Goal: Task Accomplishment & Management: Use online tool/utility

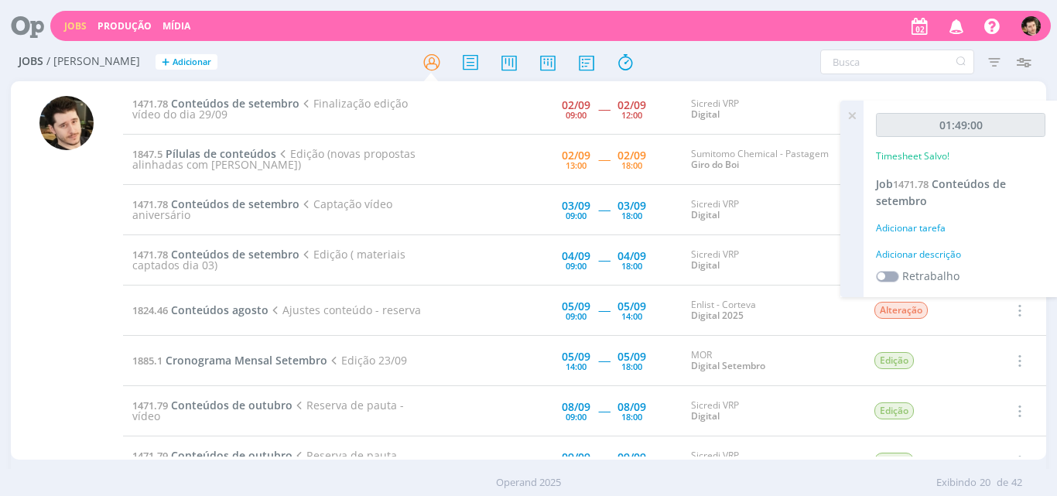
click at [854, 115] on icon at bounding box center [852, 116] width 28 height 30
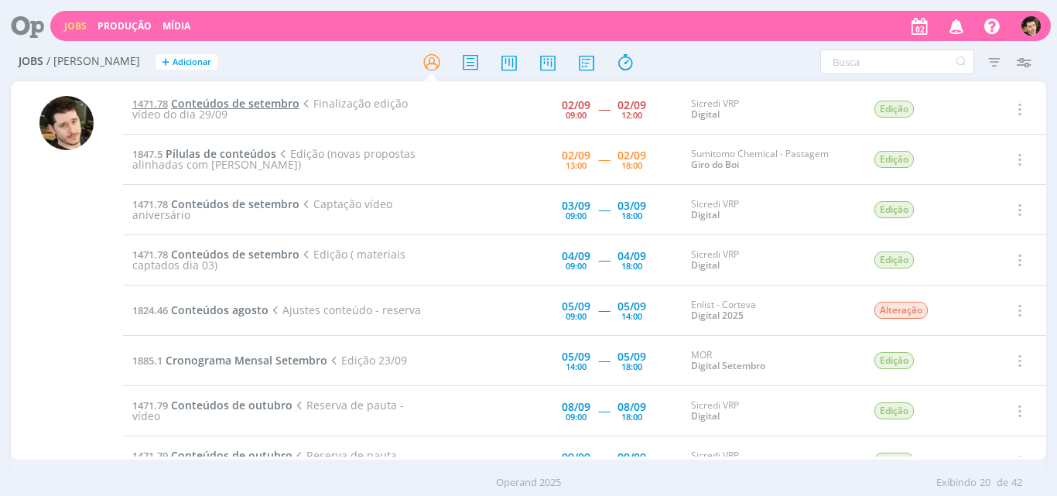
click at [273, 104] on span "Conteúdos de setembro" at bounding box center [235, 103] width 128 height 15
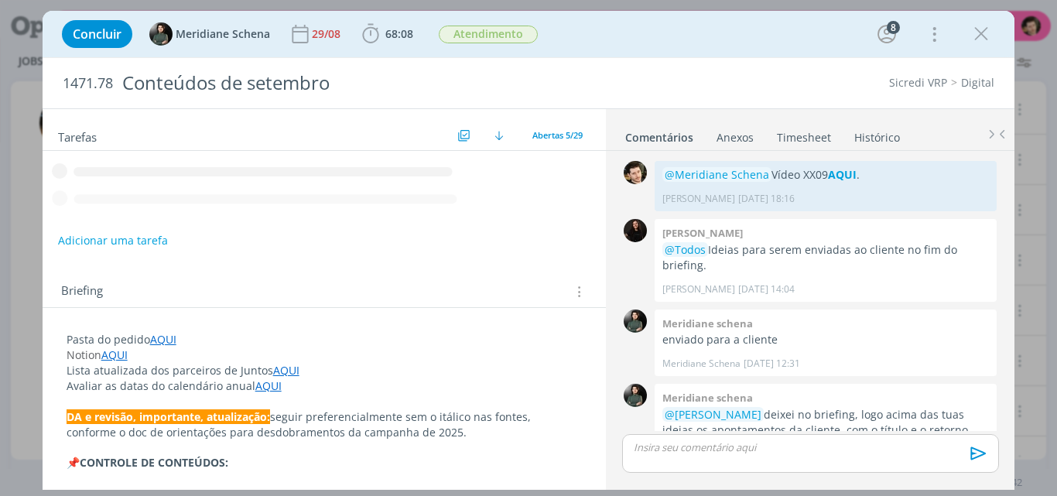
scroll to position [2290, 0]
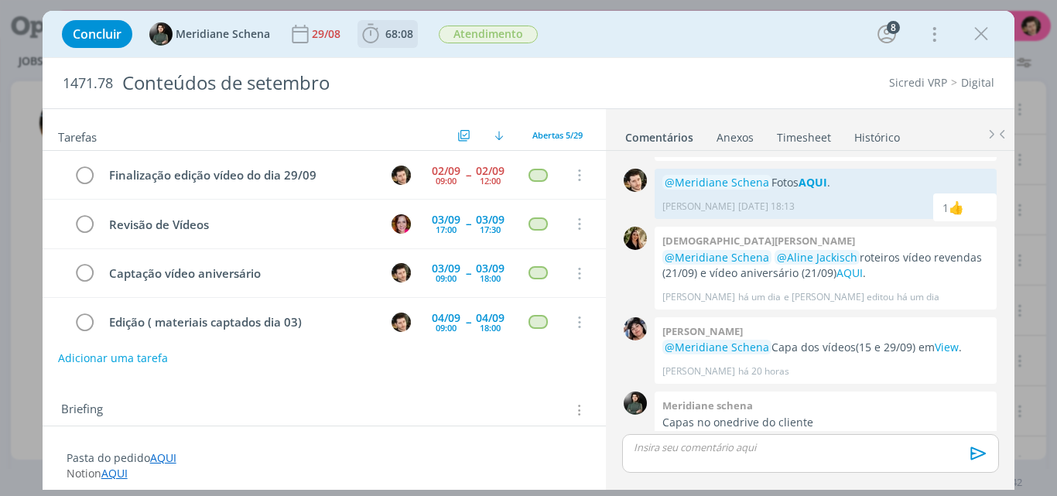
click at [372, 37] on icon "dialog" at bounding box center [370, 33] width 23 height 23
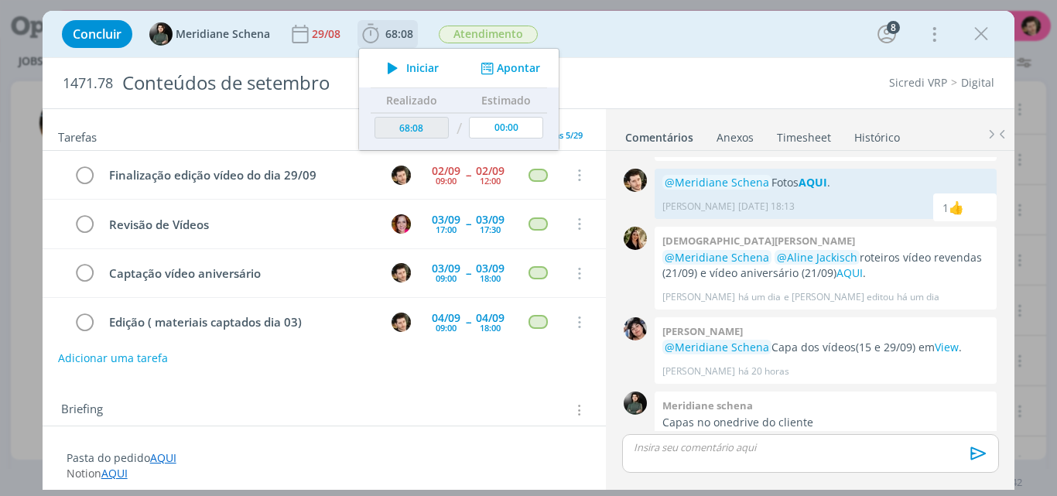
click at [392, 71] on icon "dialog" at bounding box center [392, 68] width 27 height 20
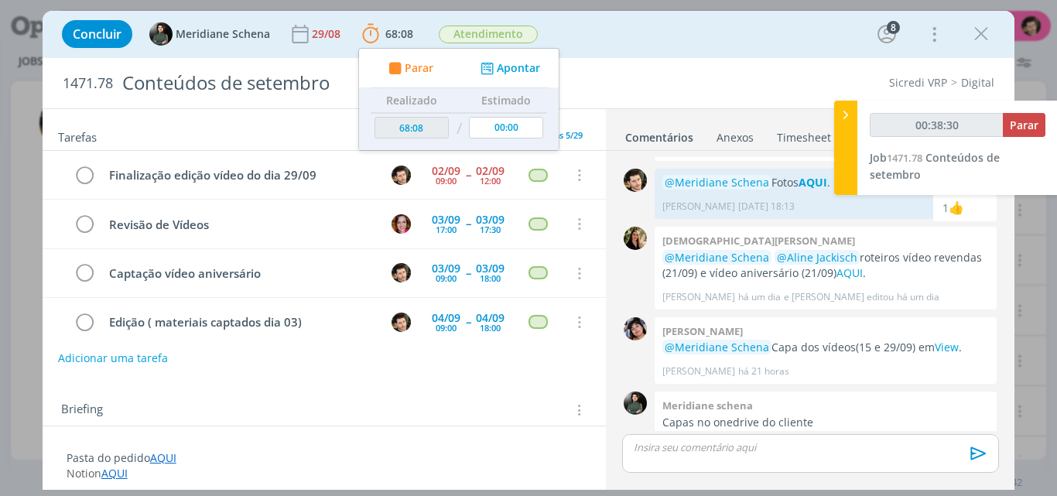
click at [813, 464] on div "dialog" at bounding box center [810, 453] width 376 height 39
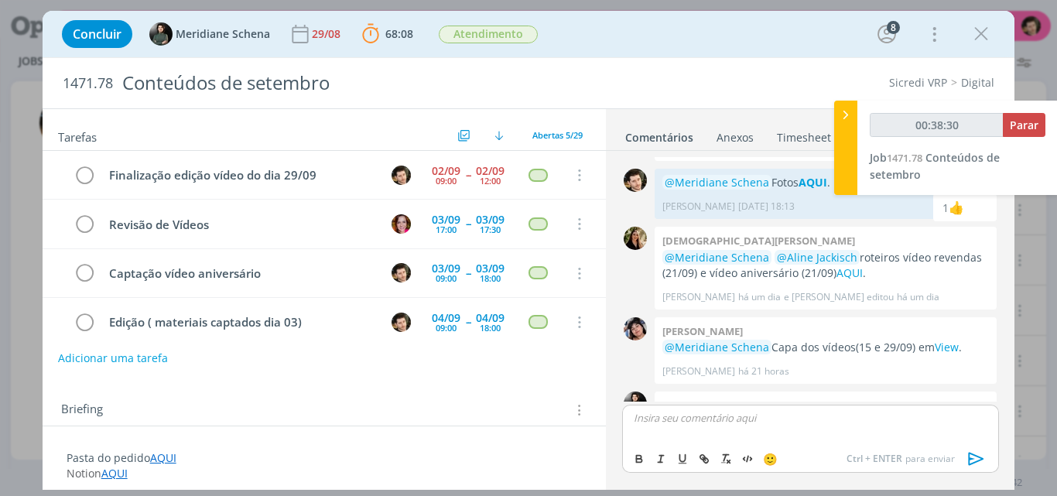
scroll to position [2319, 0]
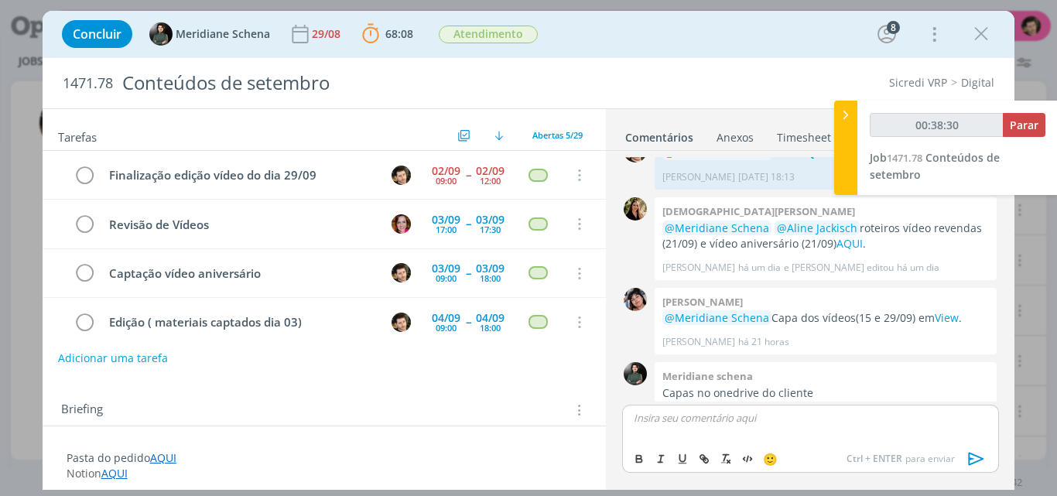
type input "00:38:31"
type input "00:38:41"
click at [641, 459] on icon "dialog" at bounding box center [639, 460] width 5 height 3
click at [704, 457] on icon "dialog" at bounding box center [704, 459] width 12 height 12
paste input "[URL][DOMAIN_NAME]"
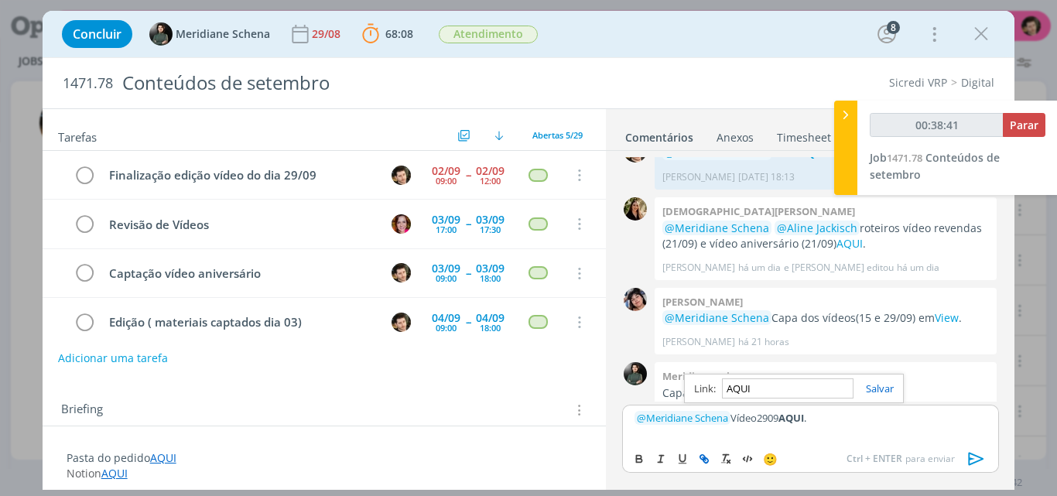
type input "[URL][DOMAIN_NAME]"
type input "00:38:42"
type input "[URL][DOMAIN_NAME]"
click at [874, 389] on link "dialog" at bounding box center [874, 388] width 40 height 14
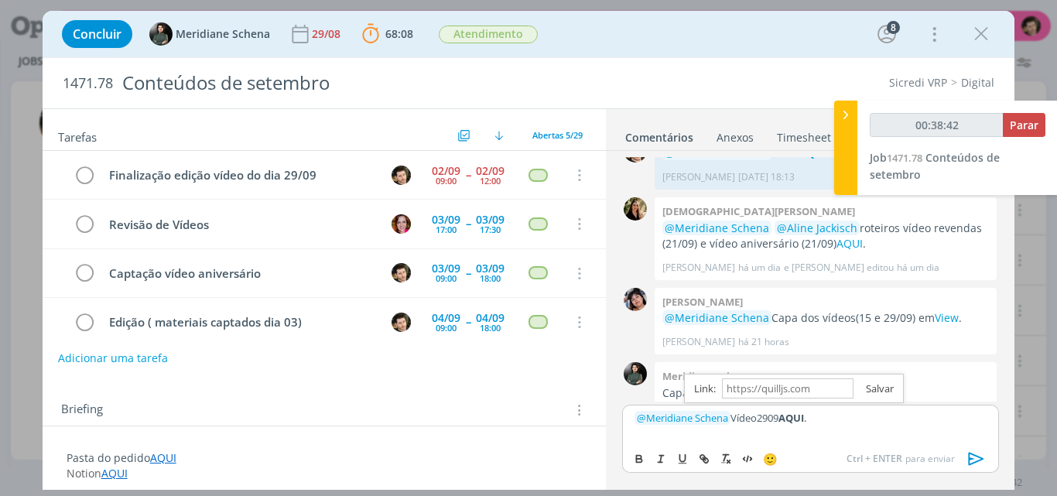
scroll to position [0, 0]
click at [760, 416] on p "﻿ @ Meridiane Schena ﻿ Vídeo2909 AQUI ." at bounding box center [810, 418] width 351 height 14
click at [840, 428] on div "﻿ @ Meridiane Schena ﻿ Vídeo 2909 AQUI ." at bounding box center [810, 424] width 376 height 39
click at [977, 457] on icon "dialog" at bounding box center [976, 458] width 23 height 23
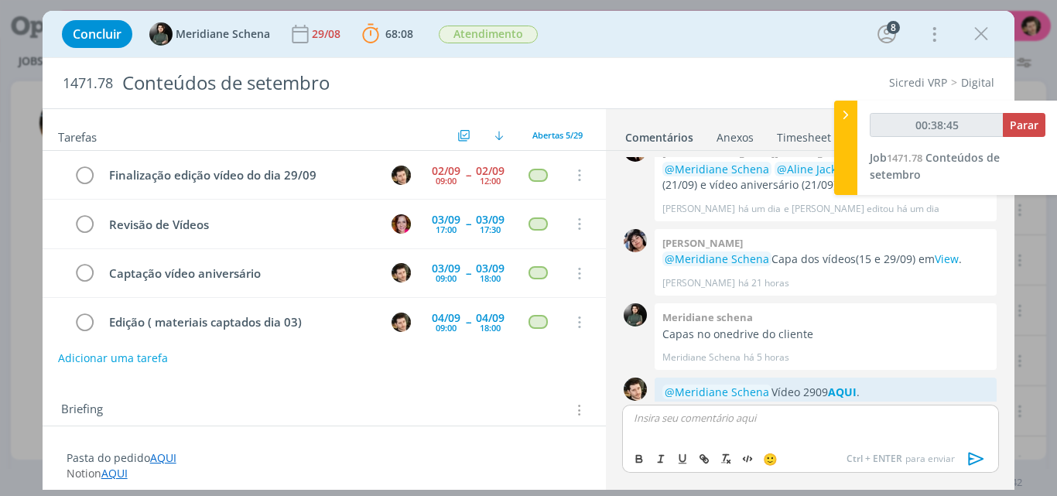
type input "00:38:46"
click at [1028, 110] on div "00:38:46 Parar Job 1471.78 Conteúdos de setembro" at bounding box center [957, 148] width 200 height 94
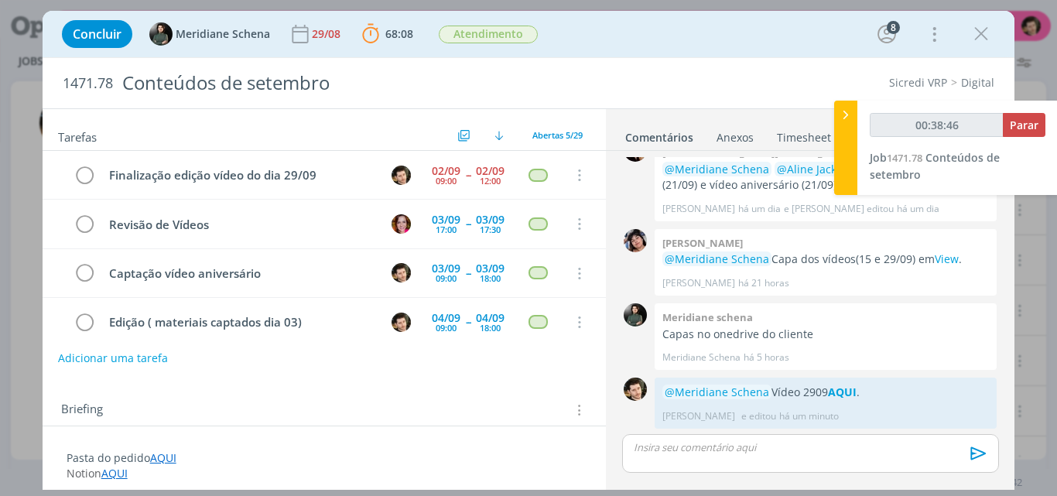
scroll to position [2349, 0]
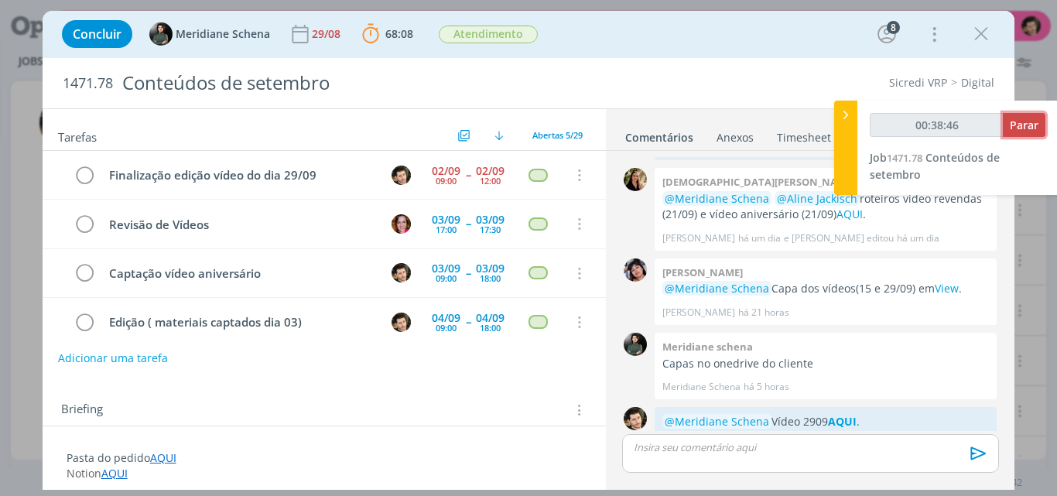
click at [1028, 125] on span "Parar" at bounding box center [1024, 125] width 29 height 15
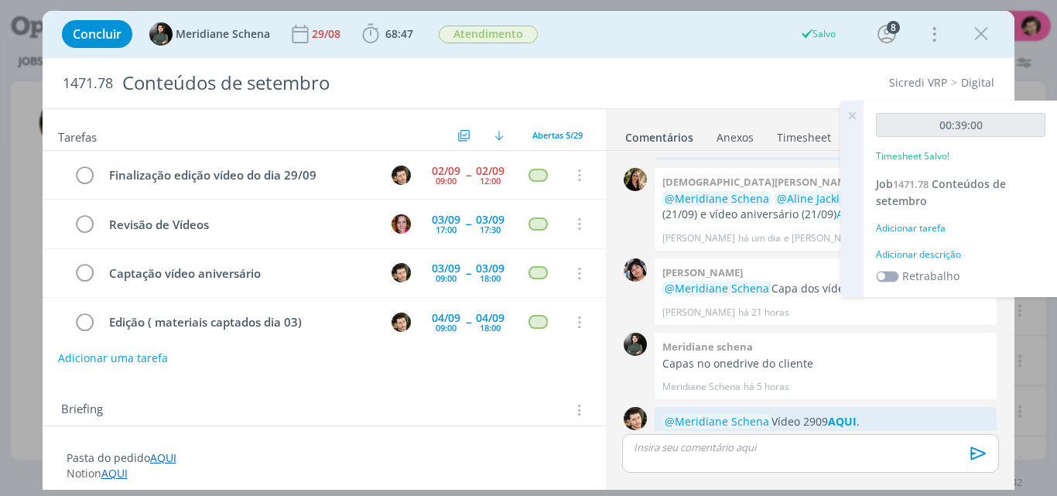
click at [790, 141] on link "Timesheet" at bounding box center [804, 134] width 56 height 22
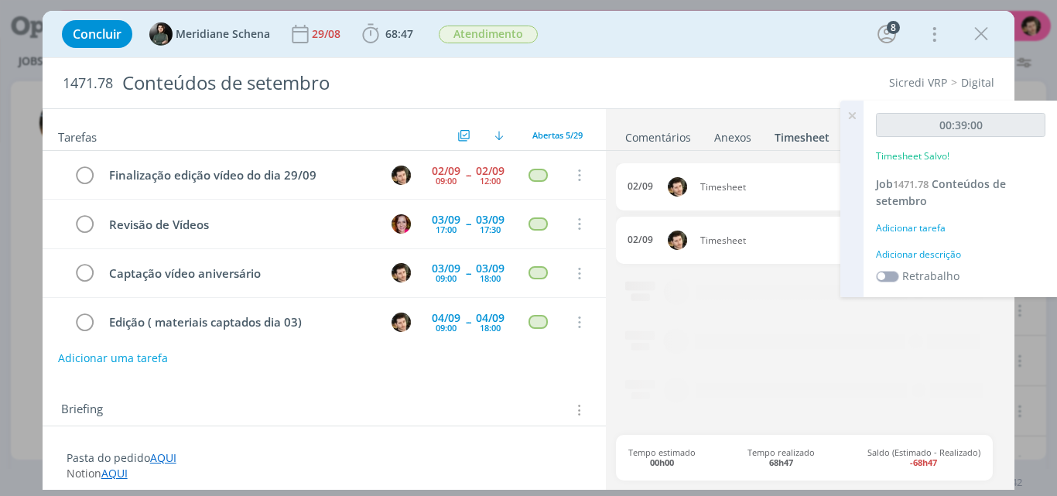
click at [920, 226] on div "Adicionar tarefa" at bounding box center [960, 228] width 169 height 14
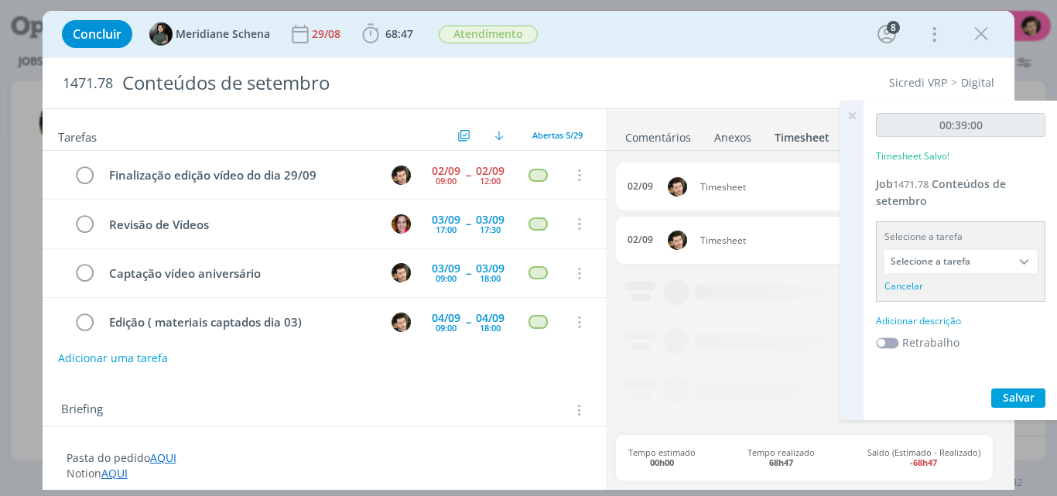
click at [977, 253] on input "Selecione a tarefa" at bounding box center [960, 261] width 152 height 23
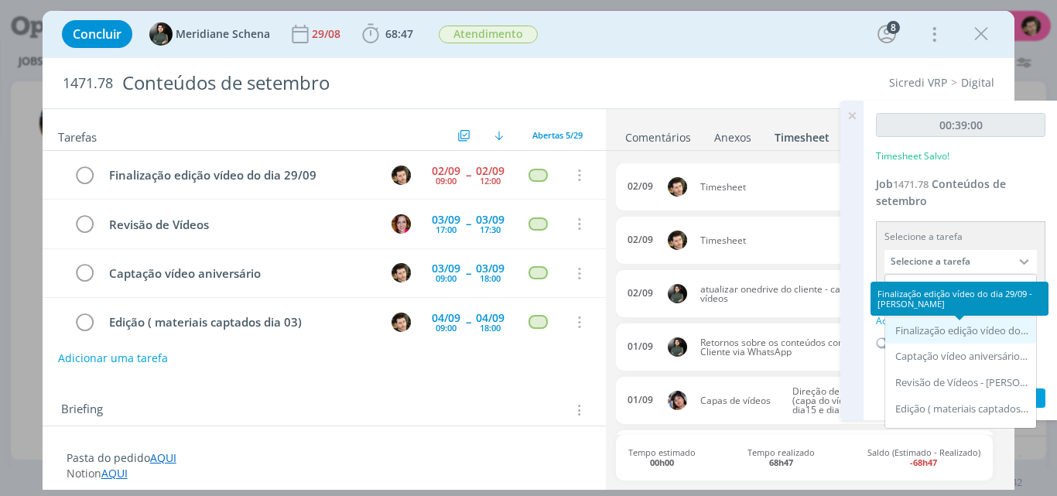
click at [974, 328] on div "Finalização edição vídeo do dia 29/09 - [PERSON_NAME]" at bounding box center [962, 331] width 134 height 12
type input "Finalização edição vídeo do dia 29/09"
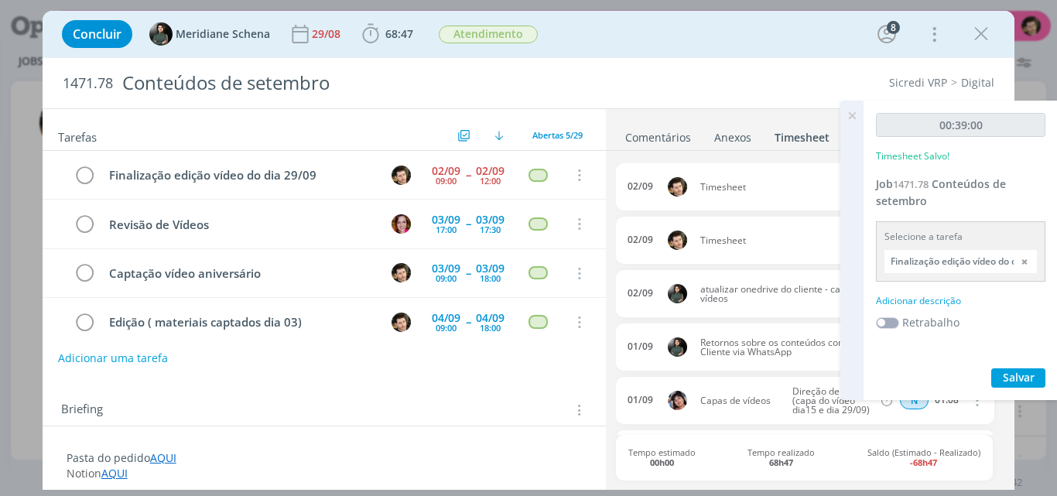
click at [952, 297] on div "Adicionar descrição" at bounding box center [960, 301] width 169 height 14
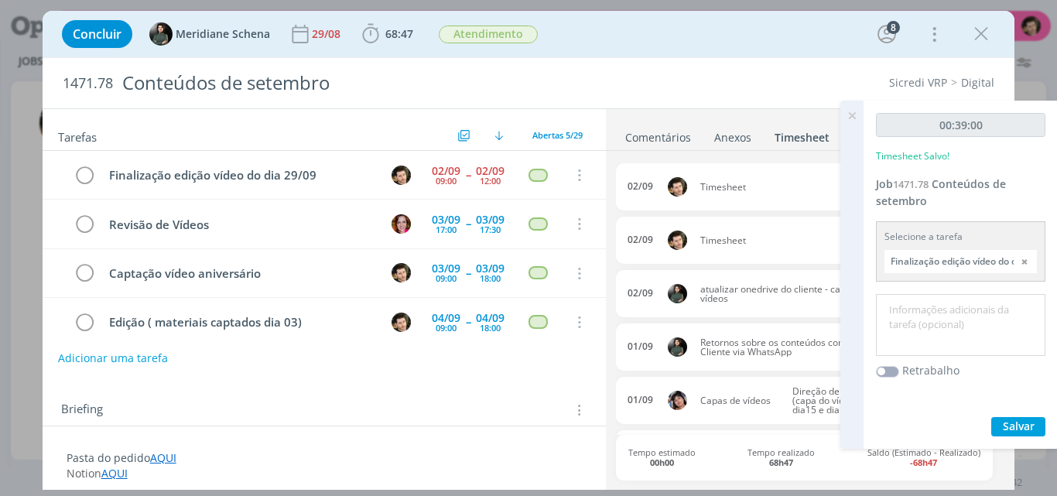
click at [955, 311] on textarea at bounding box center [961, 325] width 162 height 55
type textarea "Edição de Motion."
click at [1017, 423] on span "Salvar" at bounding box center [1019, 426] width 32 height 15
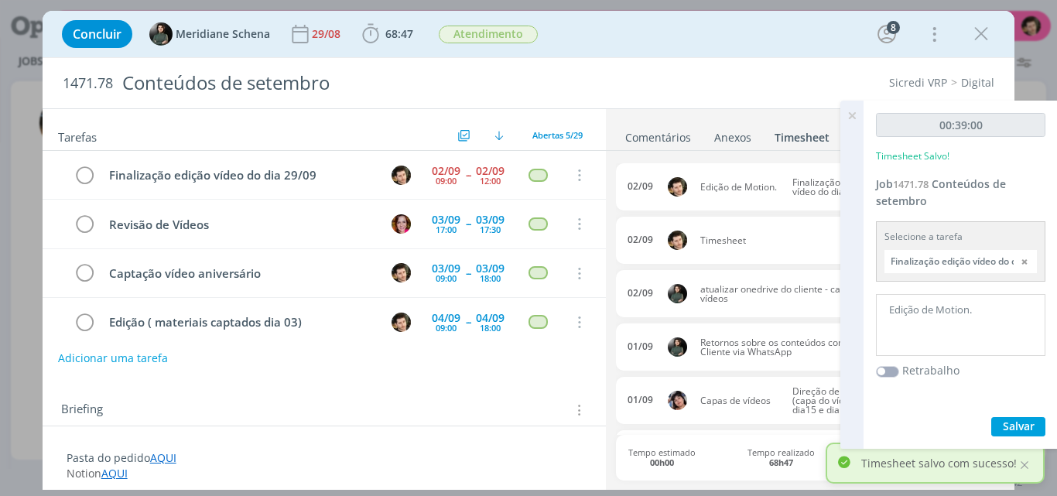
click at [854, 116] on icon at bounding box center [852, 116] width 28 height 30
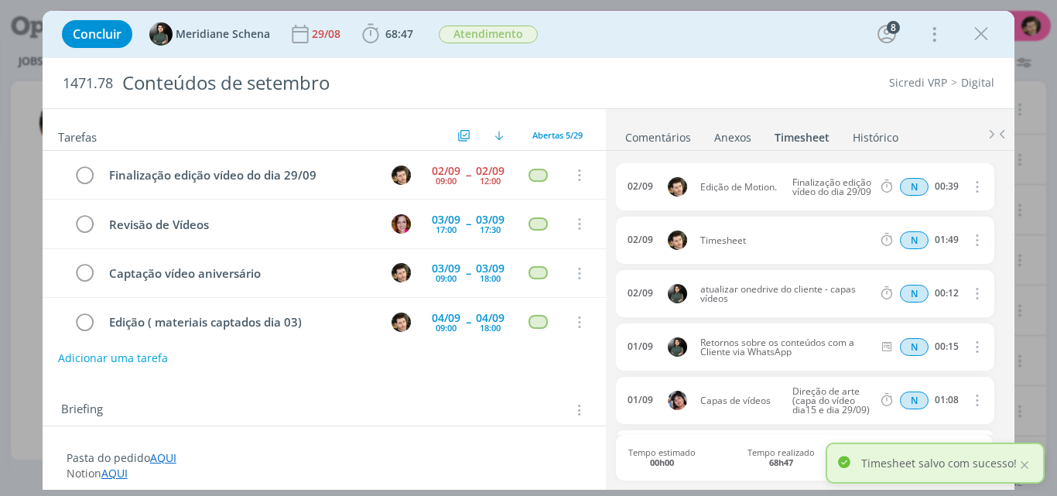
click at [972, 241] on icon "dialog" at bounding box center [976, 240] width 17 height 19
click at [903, 293] on link "Editar" at bounding box center [933, 292] width 122 height 25
click at [755, 237] on div "Timesheet" at bounding box center [742, 240] width 84 height 17
click at [869, 241] on div "dialog" at bounding box center [866, 241] width 17 height 19
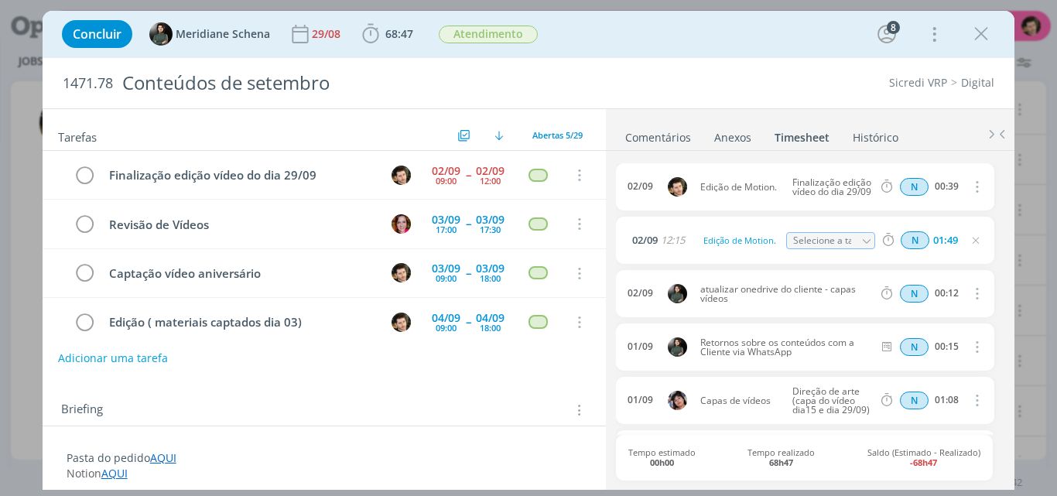
click at [861, 241] on icon "dialog" at bounding box center [866, 241] width 11 height 11
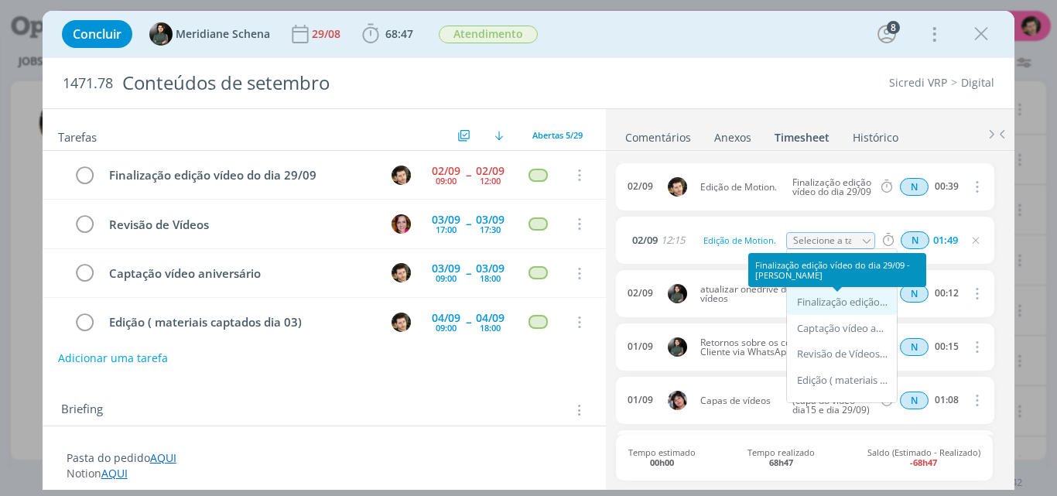
click at [843, 303] on div "Finalização edição vídeo do dia 29/09 - [PERSON_NAME]" at bounding box center [843, 302] width 93 height 12
type input "Finalização edição vídeo do dia 29/09"
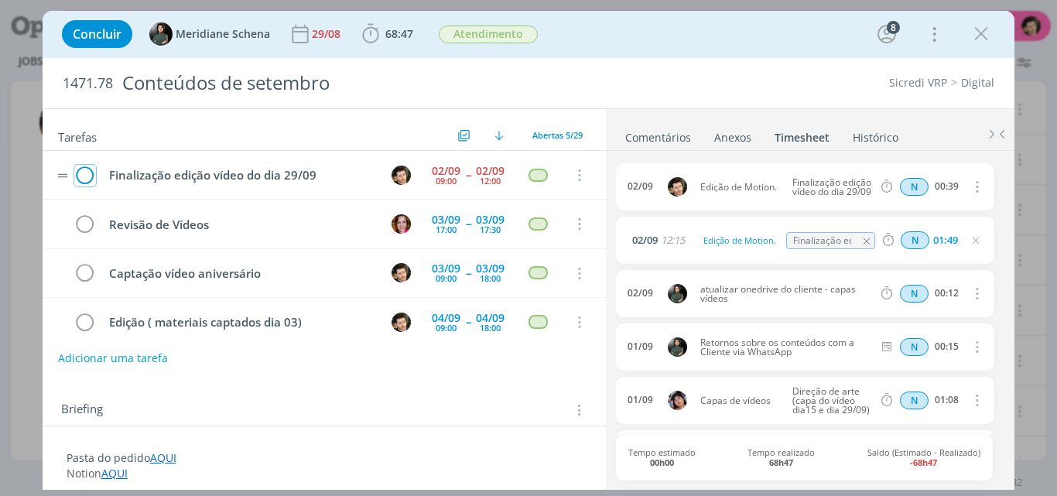
click at [84, 173] on icon "dialog" at bounding box center [85, 175] width 22 height 23
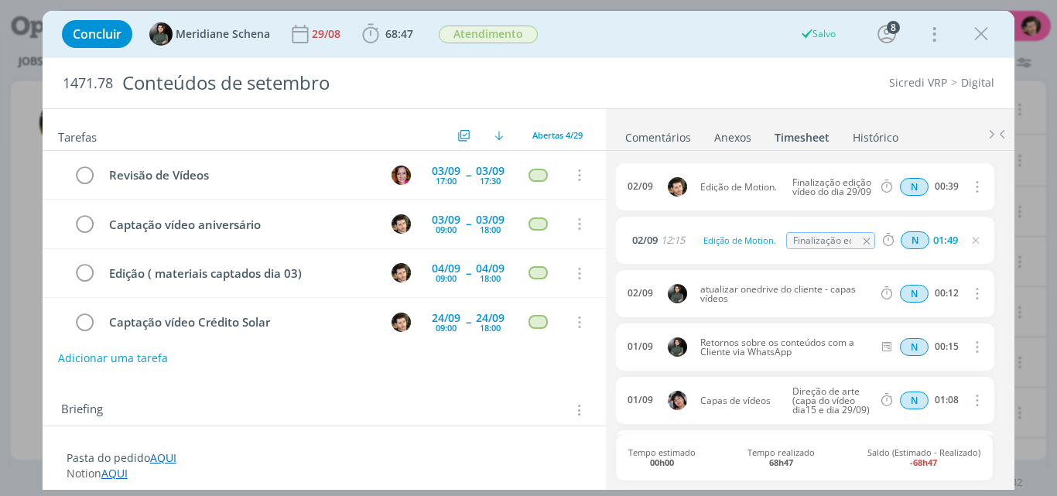
click at [639, 123] on link "Comentários" at bounding box center [657, 134] width 67 height 22
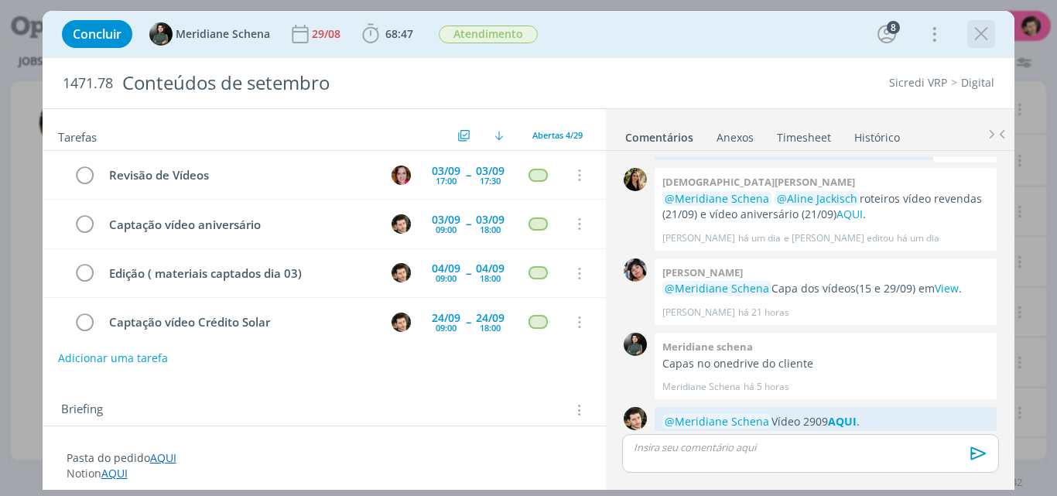
click at [987, 40] on icon "dialog" at bounding box center [981, 33] width 23 height 23
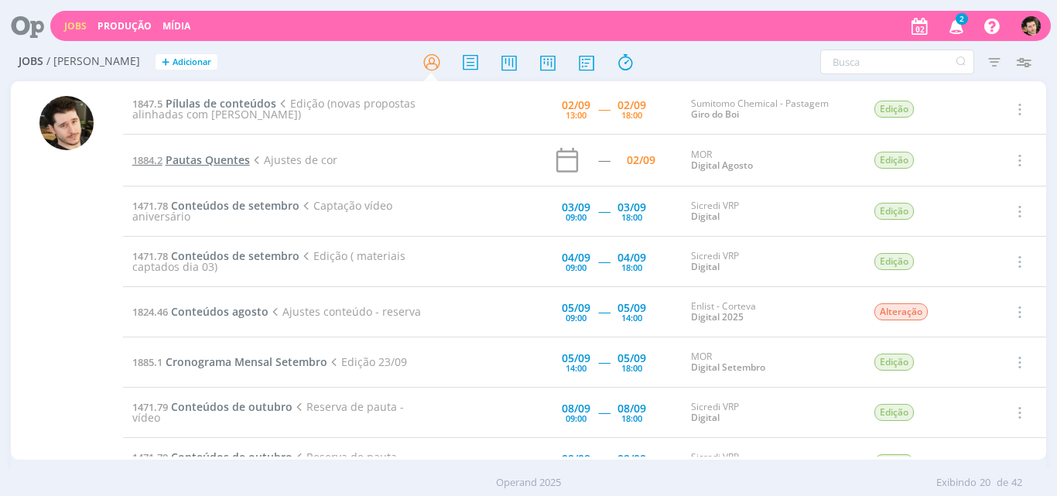
click at [212, 159] on span "Pautas Quentes" at bounding box center [208, 159] width 84 height 15
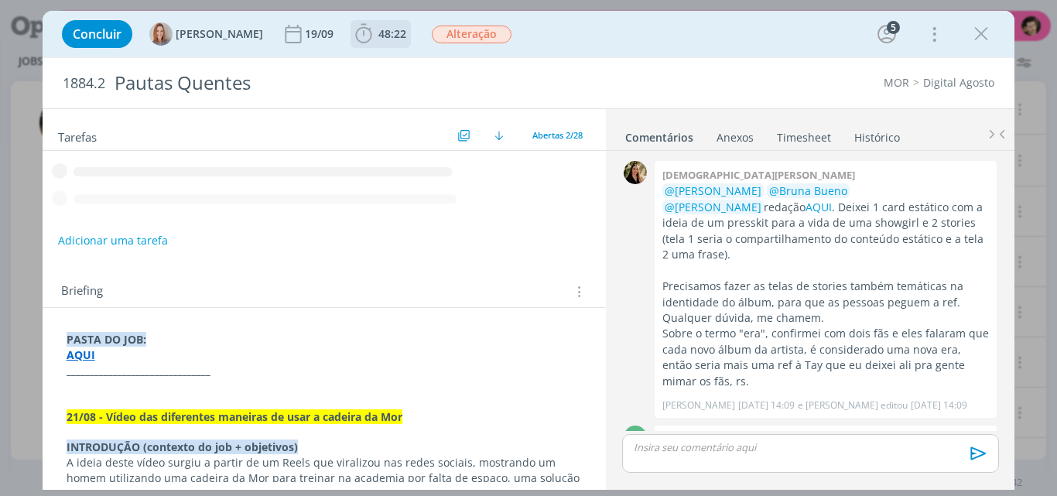
scroll to position [881, 0]
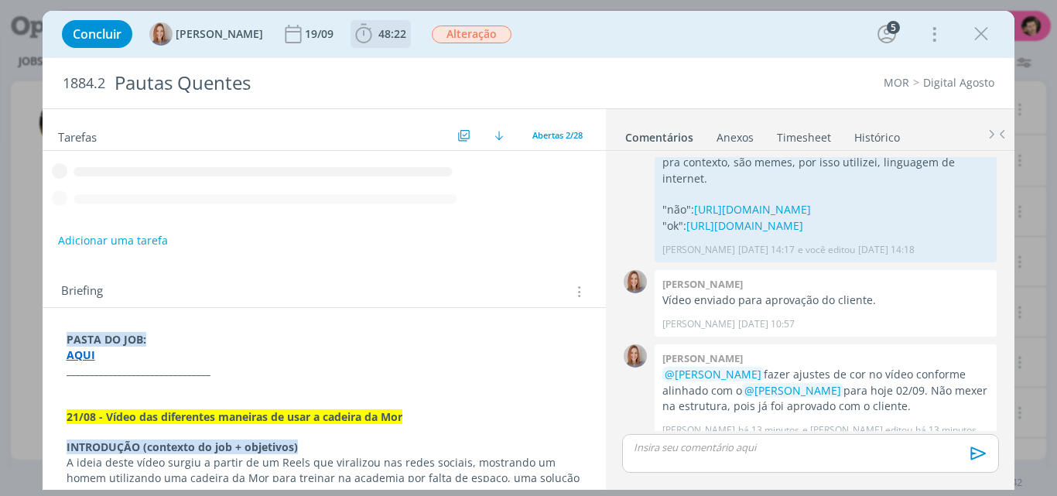
click at [358, 31] on icon "dialog" at bounding box center [363, 33] width 16 height 19
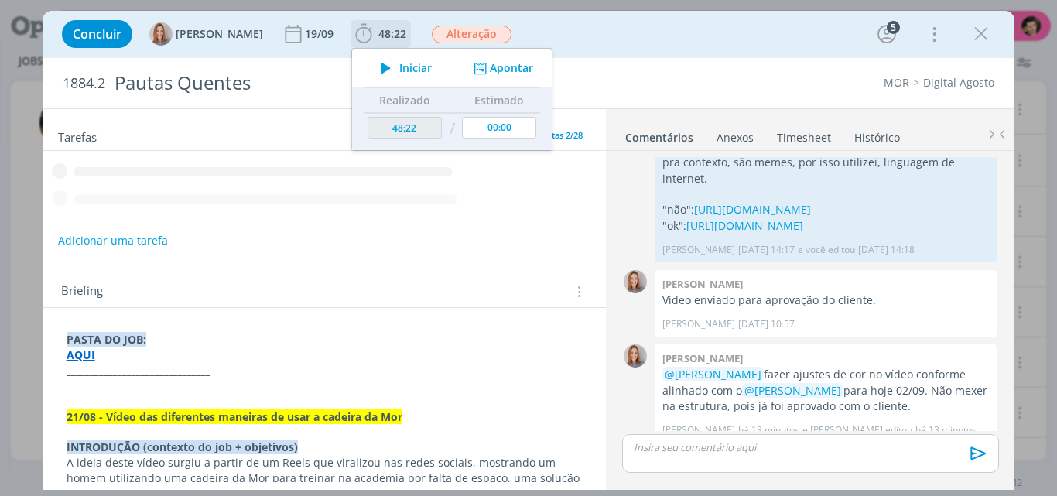
click at [405, 67] on span "Iniciar" at bounding box center [415, 68] width 33 height 11
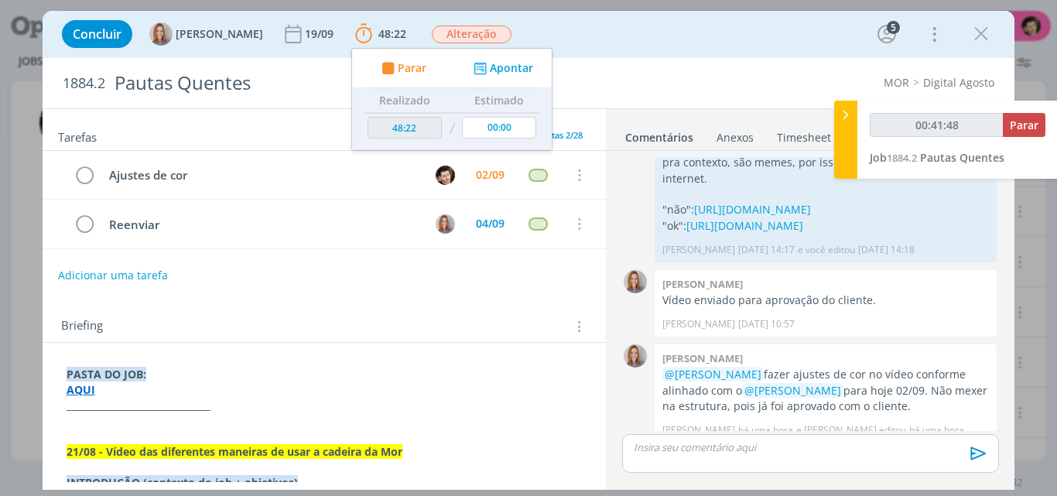
type input "00:42:48"
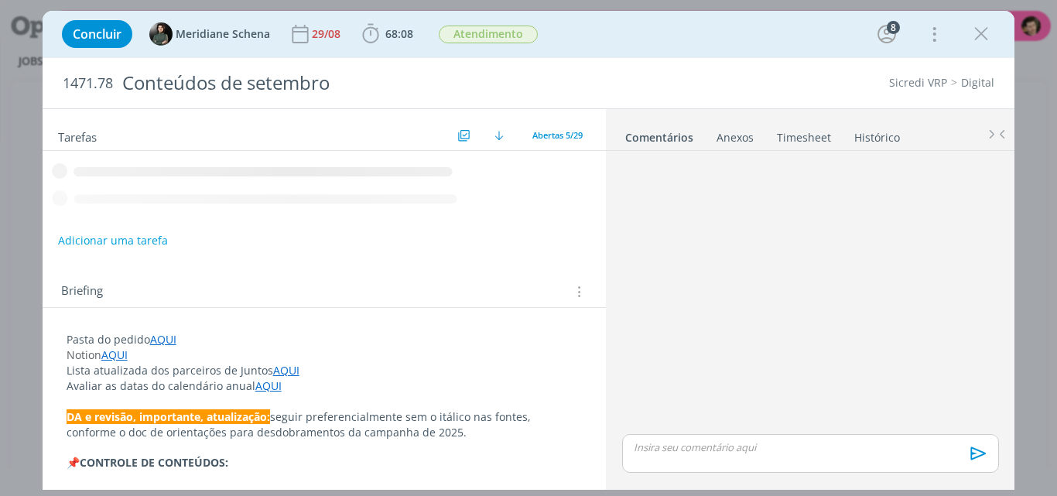
click at [976, 39] on icon "dialog" at bounding box center [981, 33] width 23 height 23
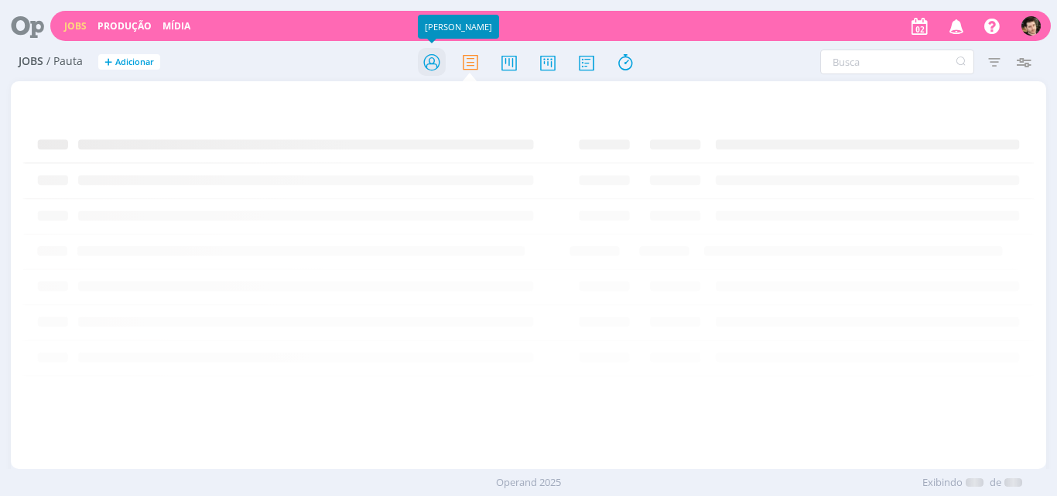
click at [428, 56] on icon at bounding box center [432, 62] width 28 height 30
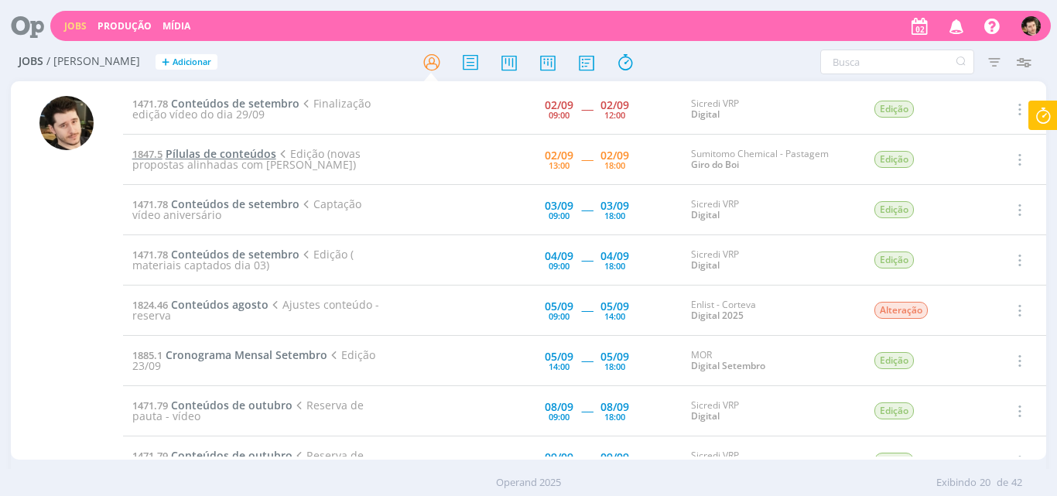
click at [255, 152] on span "Pílulas de conteúdos" at bounding box center [221, 153] width 111 height 15
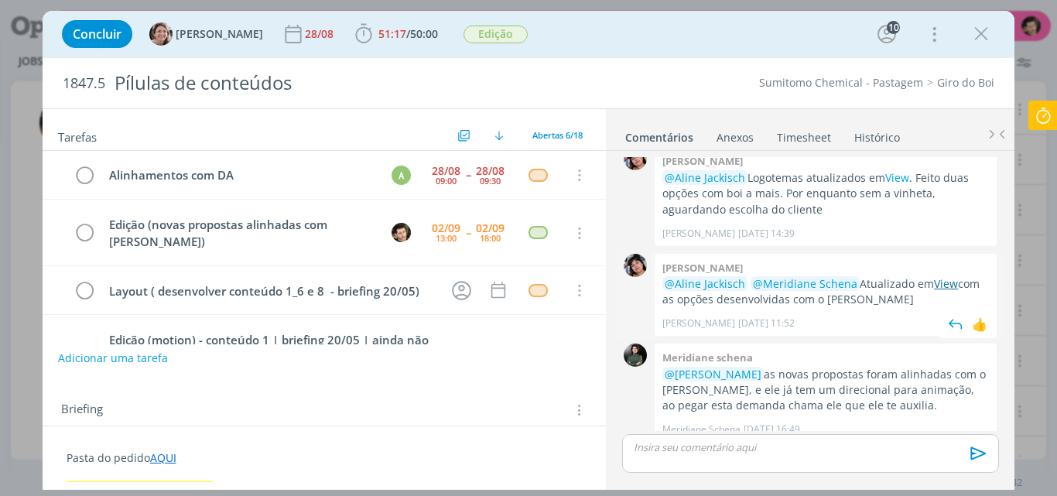
click at [944, 276] on link "View" at bounding box center [946, 283] width 24 height 15
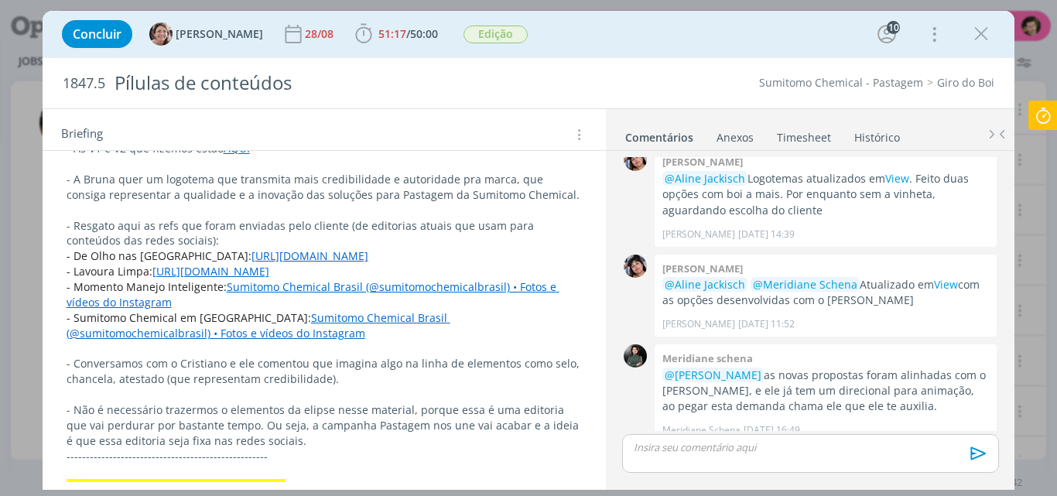
scroll to position [387, 0]
